Goal: Check status: Check status

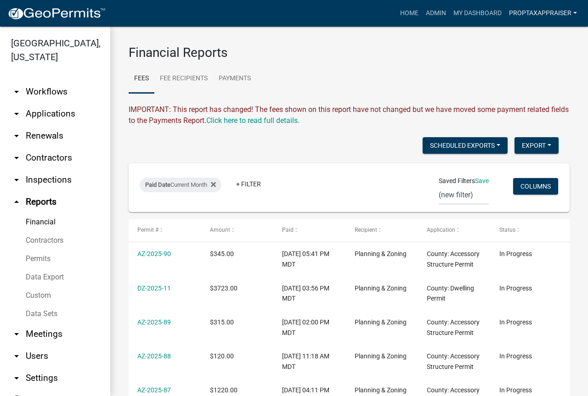
click at [547, 13] on link "PropTaxAppraiser" at bounding box center [542, 13] width 75 height 17
click at [528, 37] on link "Admin" at bounding box center [543, 38] width 73 height 22
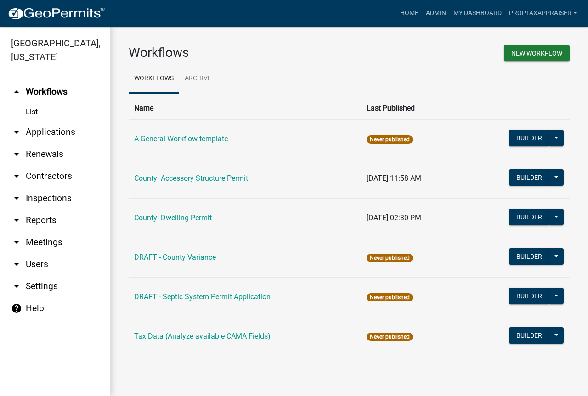
click at [44, 133] on link "arrow_drop_down Applications" at bounding box center [55, 132] width 110 height 22
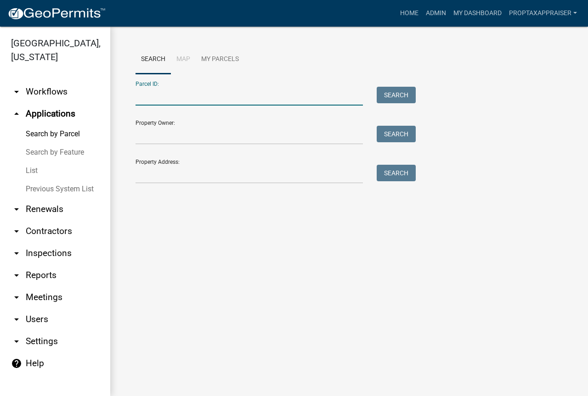
click at [157, 95] on input "Parcel ID:" at bounding box center [248, 96] width 227 height 19
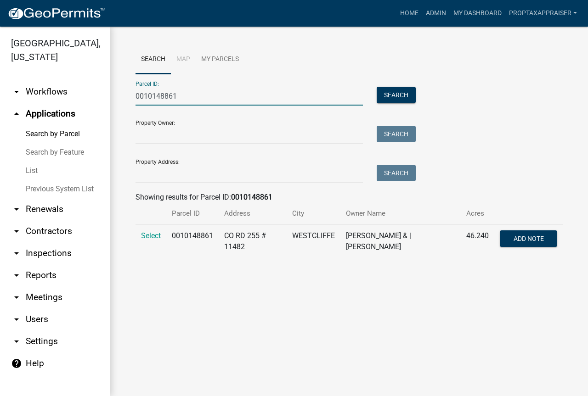
type input "0010148861"
click at [365, 242] on td "[PERSON_NAME] & | [PERSON_NAME]" at bounding box center [400, 242] width 120 height 34
click at [151, 233] on span "Select" at bounding box center [151, 235] width 20 height 9
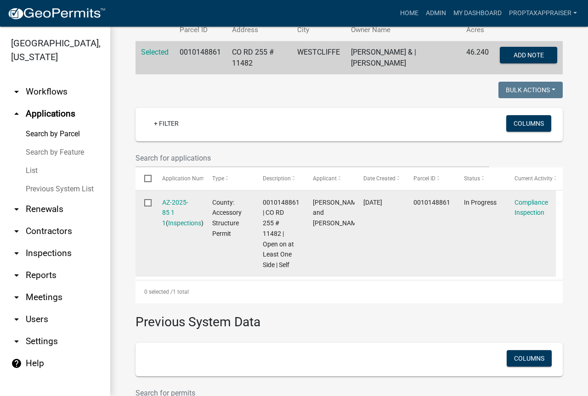
scroll to position [230, 0]
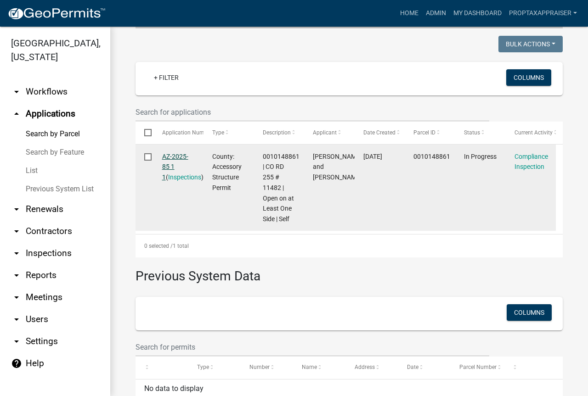
click at [175, 156] on link "AZ-2025-85 1 1" at bounding box center [175, 167] width 26 height 28
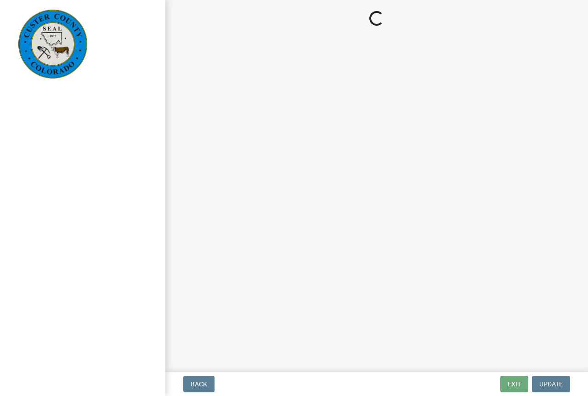
select select "cd09b013-b94f-4524-a046-a3f04ce1867e"
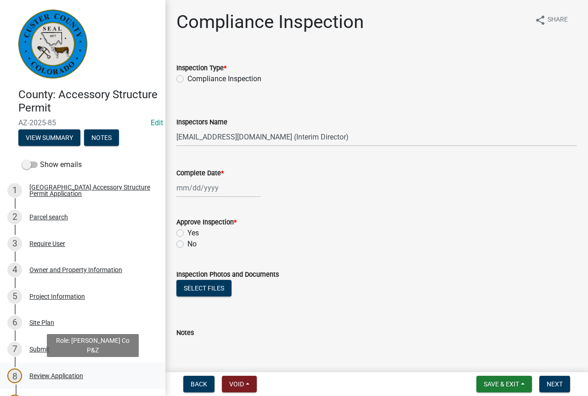
click at [73, 378] on div "Review Application" at bounding box center [56, 376] width 54 height 6
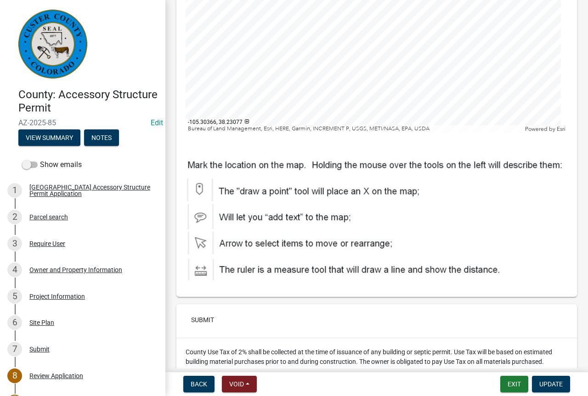
scroll to position [3718, 0]
